Goal: Find contact information: Find contact information

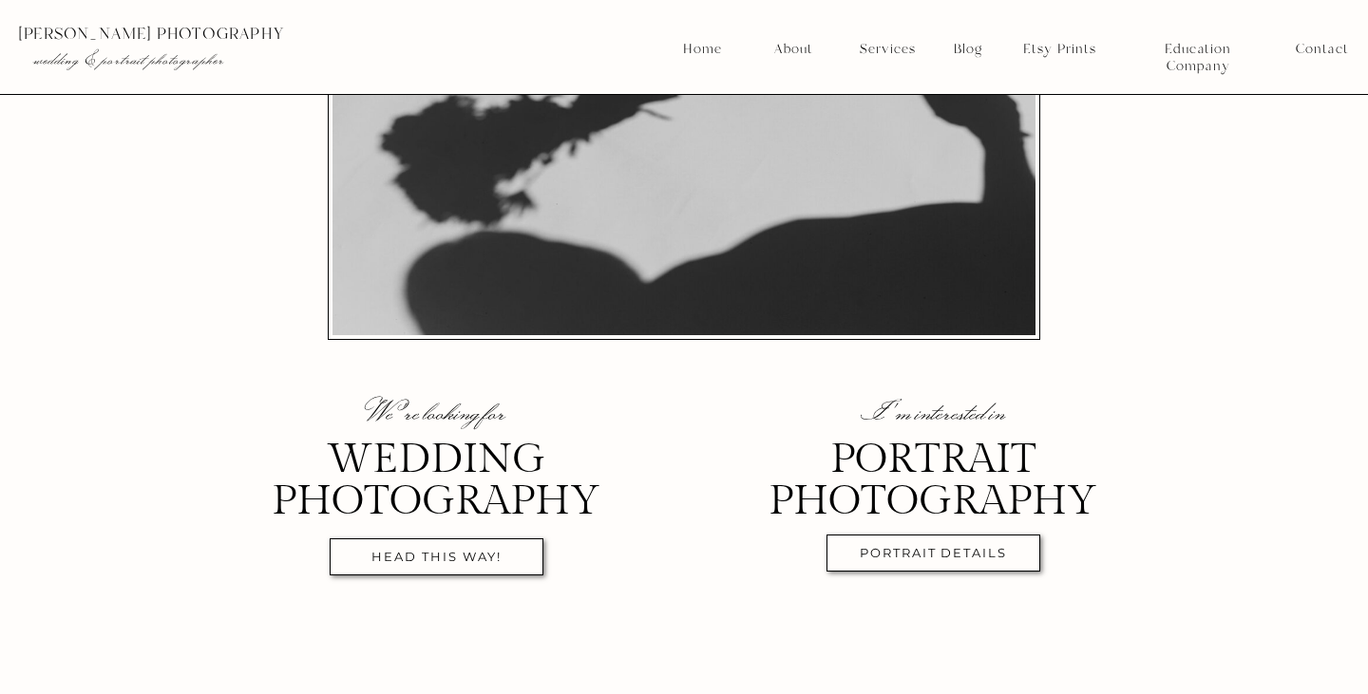
scroll to position [472, 0]
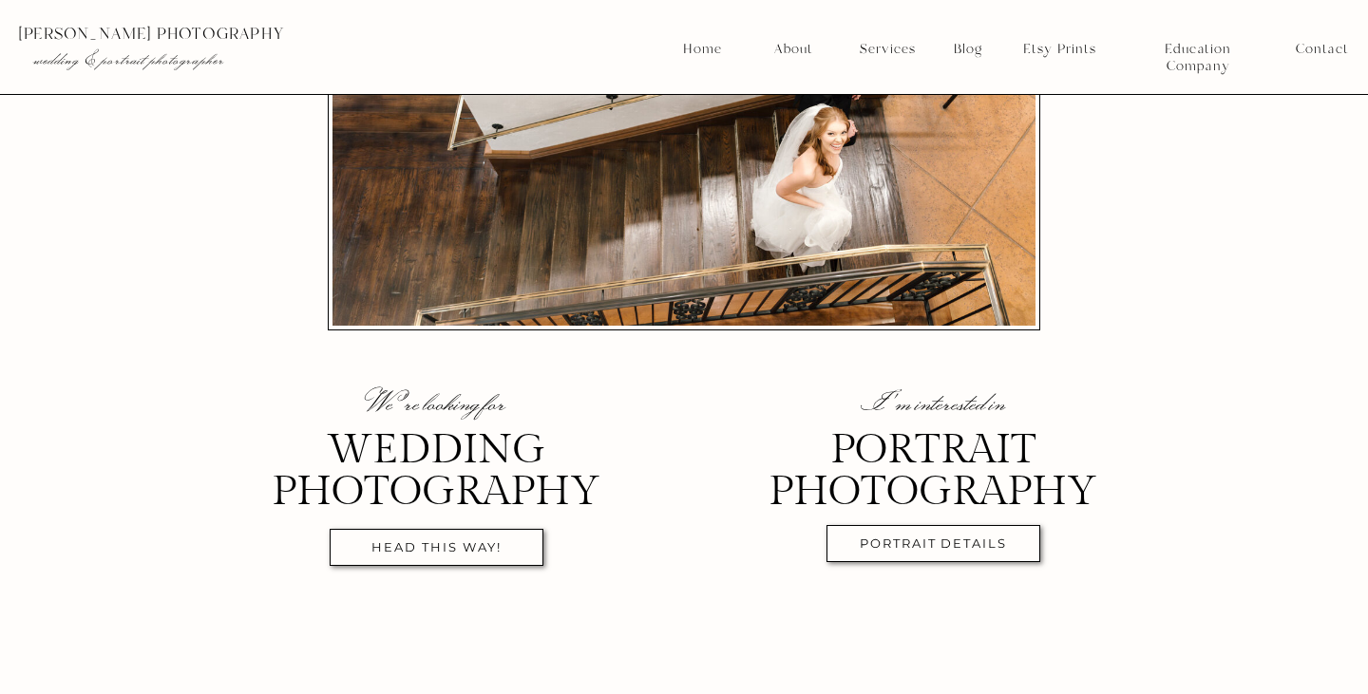
click at [1313, 57] on nav "Contact" at bounding box center [1322, 49] width 52 height 17
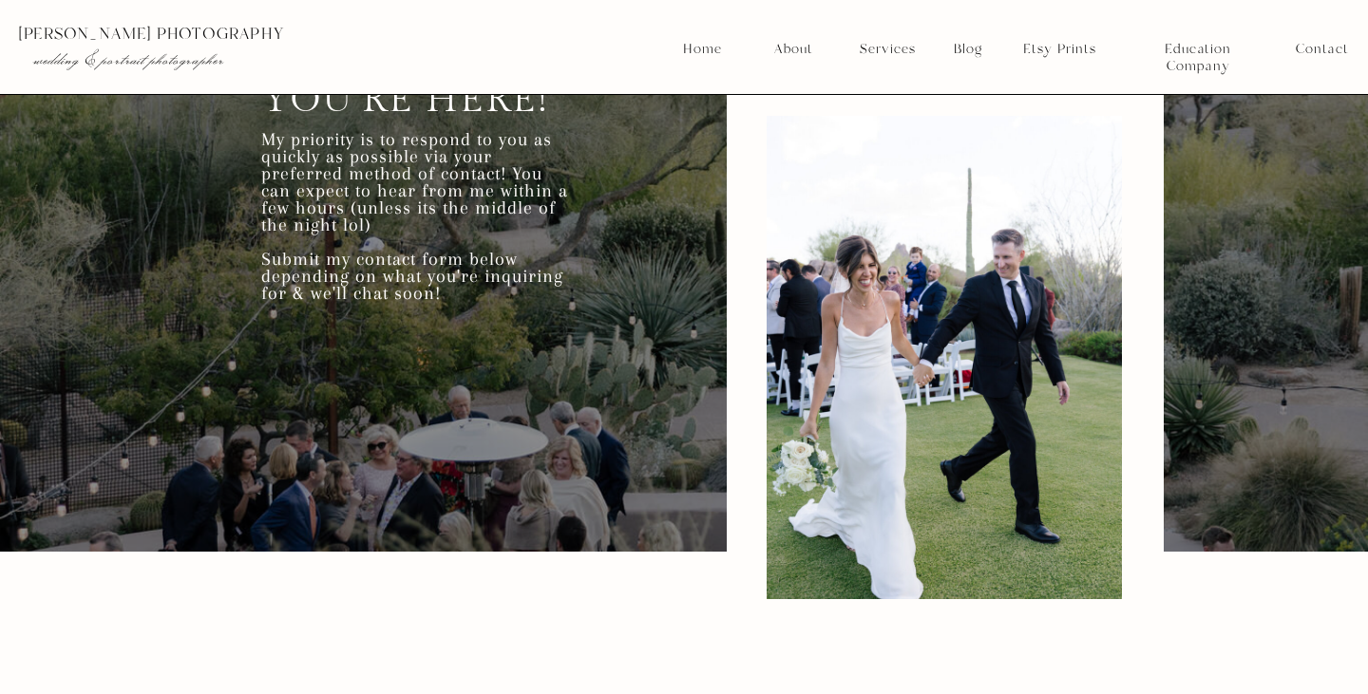
scroll to position [222, 0]
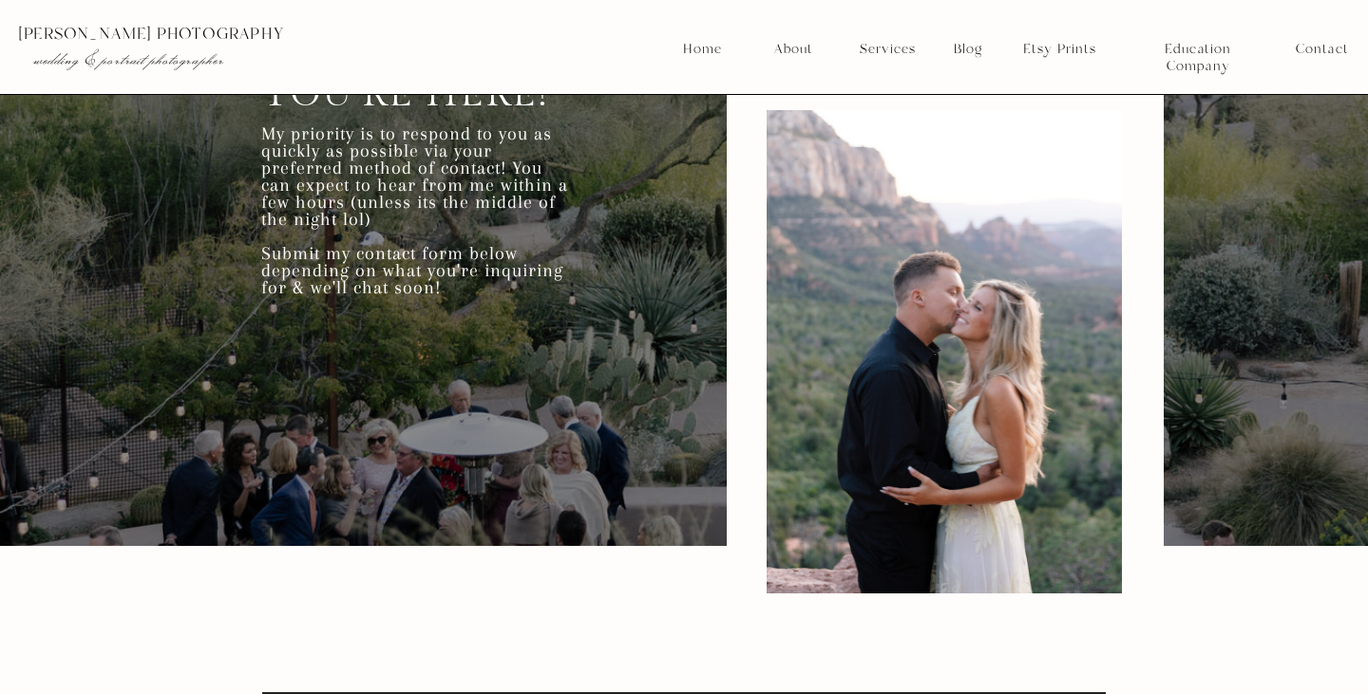
click at [721, 48] on nav "Home" at bounding box center [702, 49] width 41 height 17
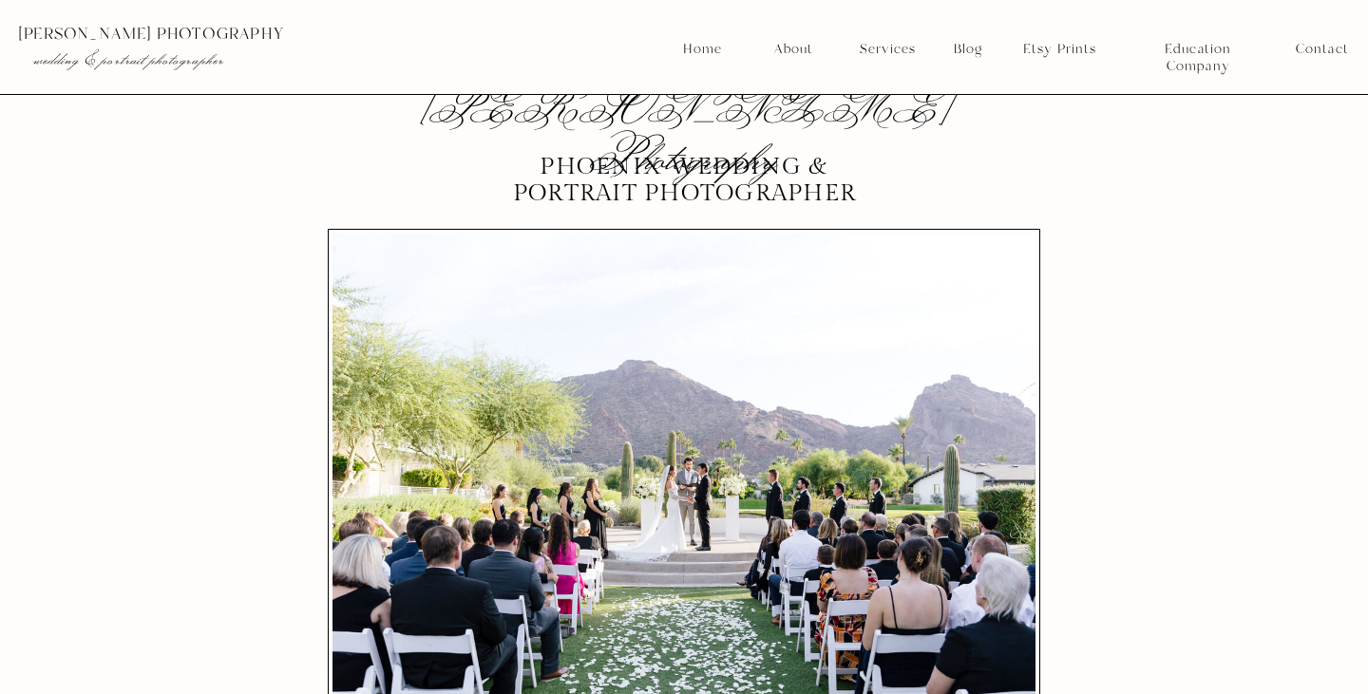
scroll to position [104, 0]
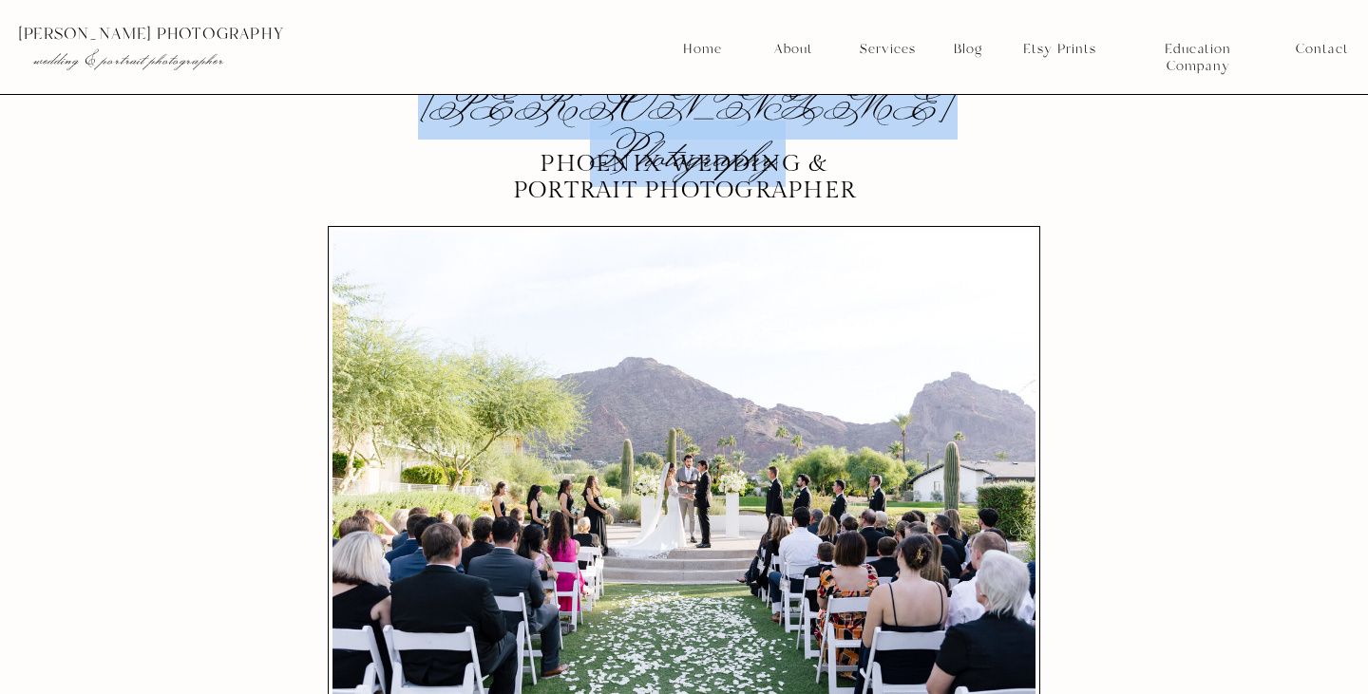
drag, startPoint x: 585, startPoint y: 161, endPoint x: 991, endPoint y: 177, distance: 405.9
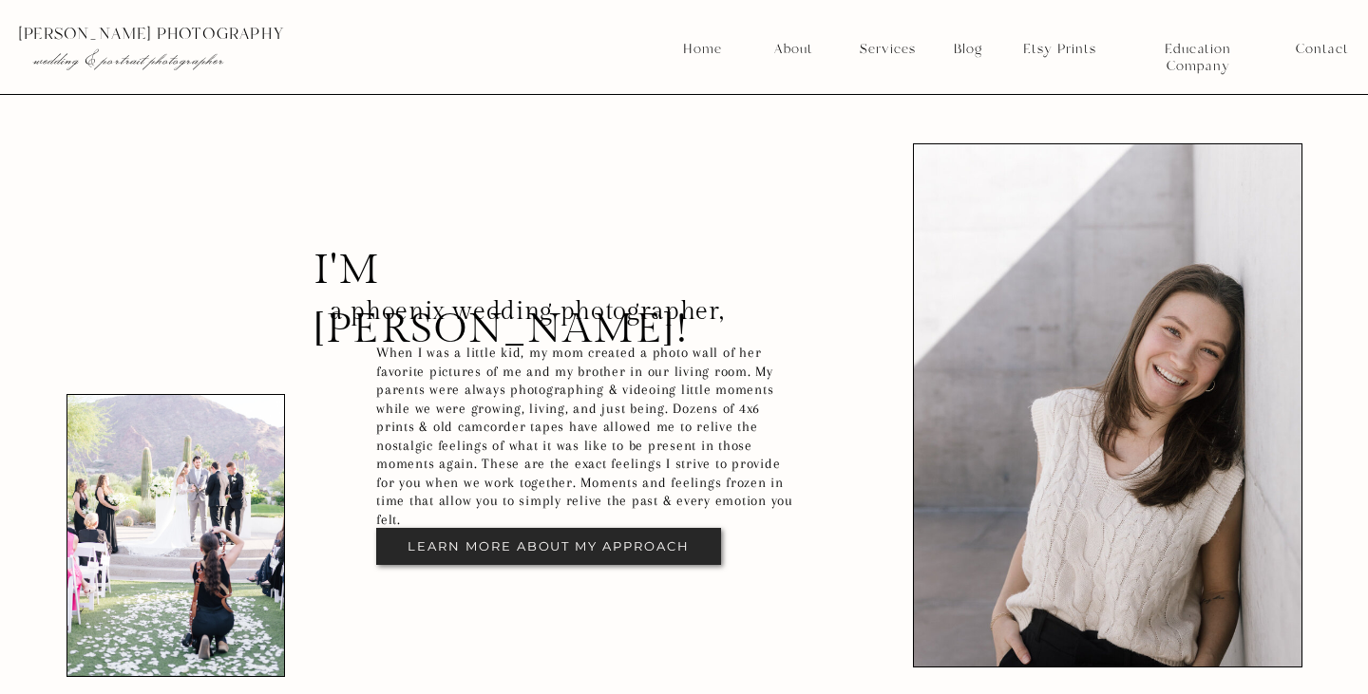
scroll to position [3397, 0]
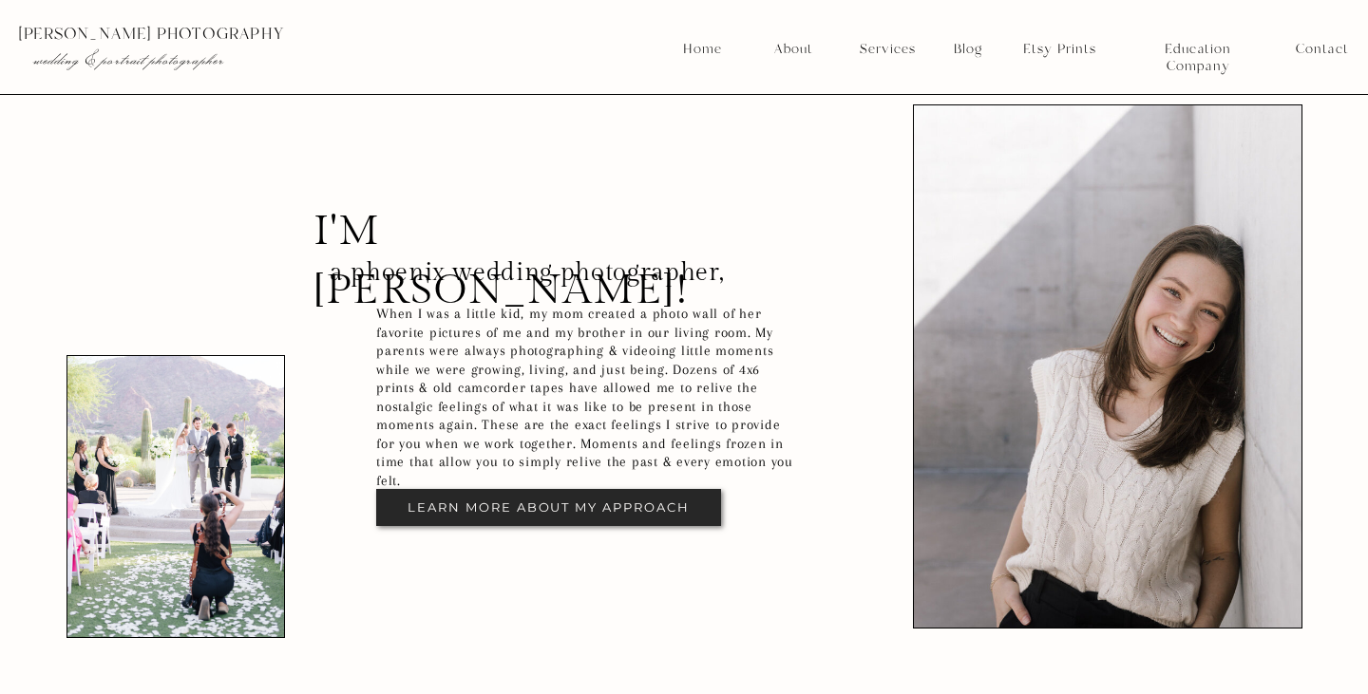
click at [1293, 52] on div at bounding box center [690, 47] width 1382 height 94
click at [1312, 52] on nav "Contact" at bounding box center [1322, 49] width 52 height 17
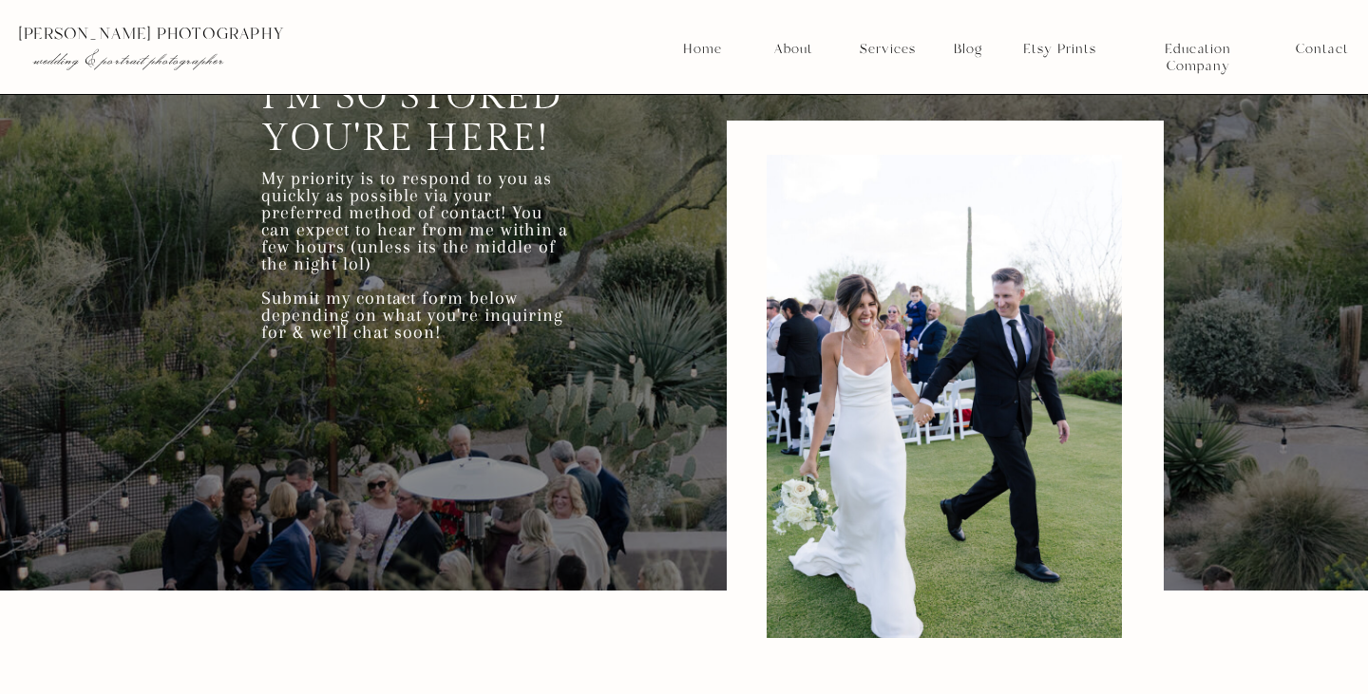
scroll to position [125, 0]
